Goal: Transaction & Acquisition: Register for event/course

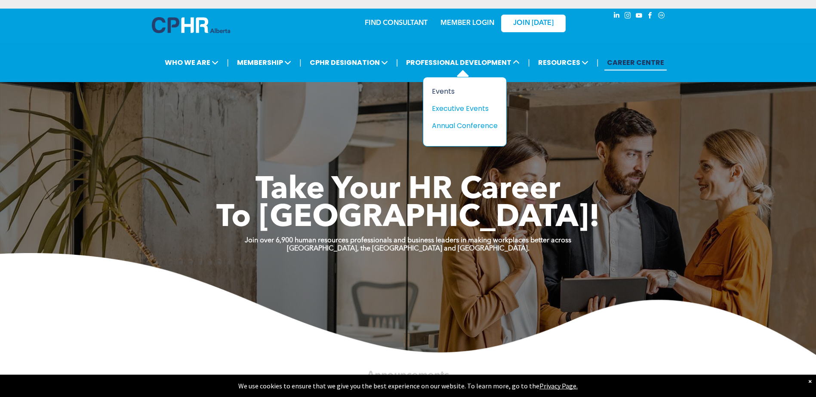
click at [455, 89] on div "Events" at bounding box center [461, 91] width 59 height 11
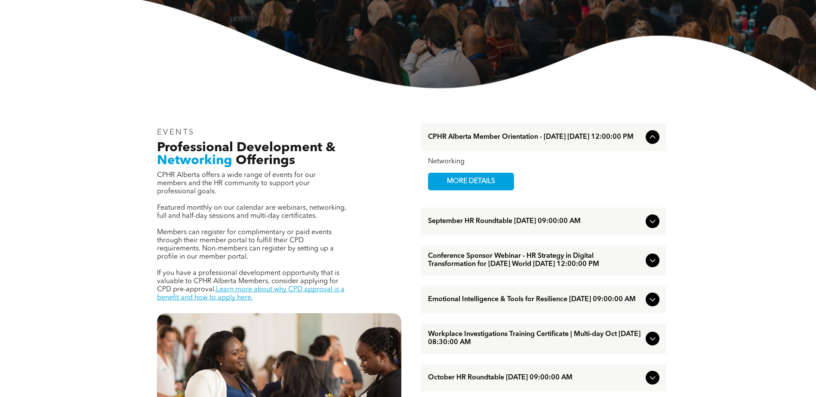
scroll to position [215, 0]
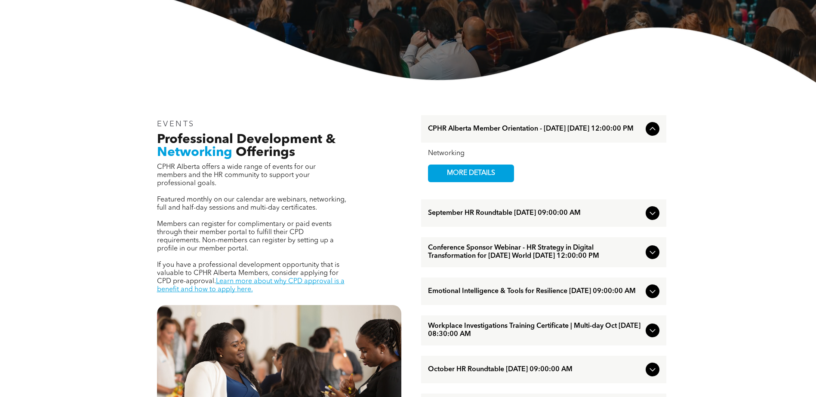
click at [604, 218] on span "September HR Roundtable [DATE] 09:00:00 AM" at bounding box center [535, 213] width 214 height 8
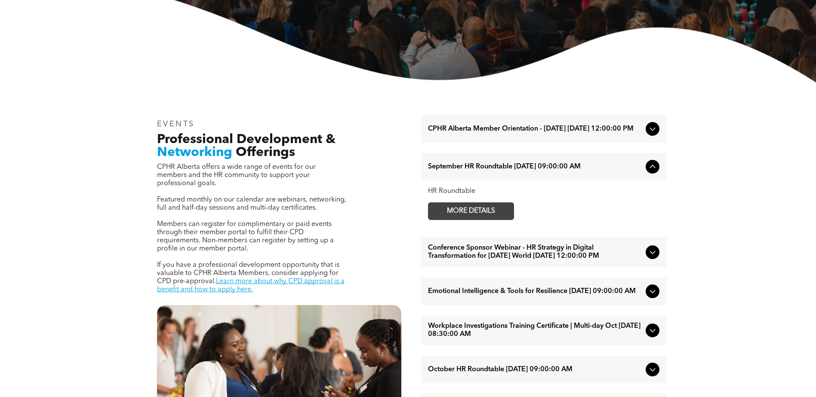
click at [473, 219] on span "MORE DETAILS" at bounding box center [471, 211] width 68 height 17
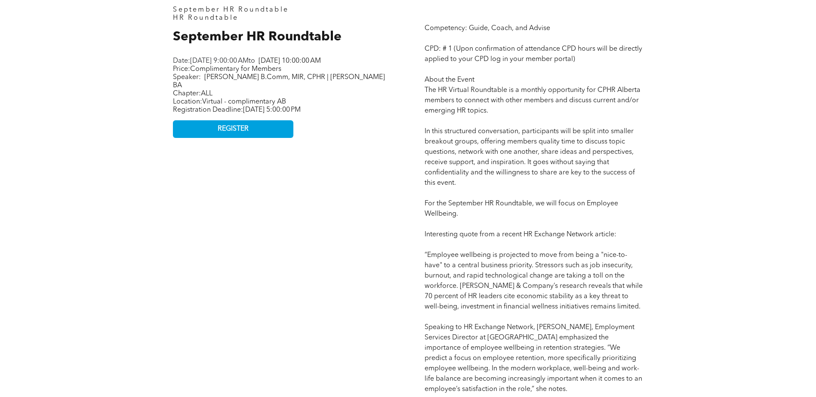
scroll to position [301, 0]
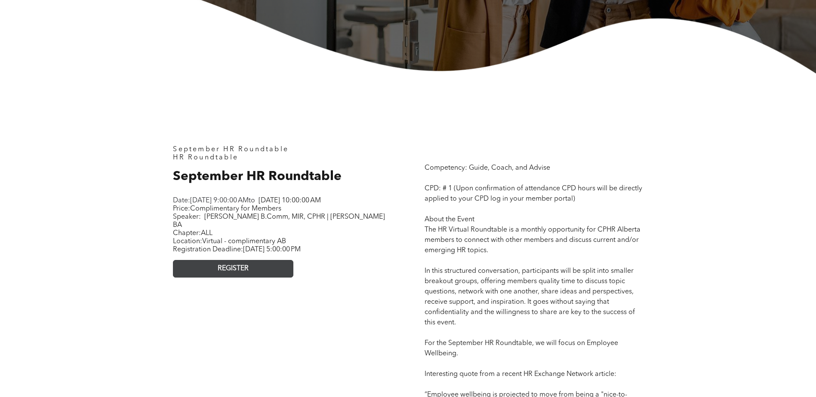
click at [257, 277] on link "REGISTER" at bounding box center [233, 269] width 120 height 18
click at [262, 274] on link "REGISTER" at bounding box center [233, 269] width 120 height 18
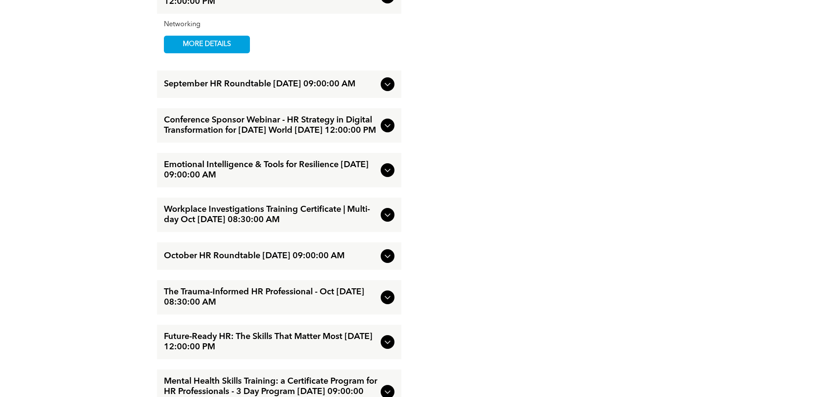
scroll to position [1505, 0]
